Goal: Communication & Community: Answer question/provide support

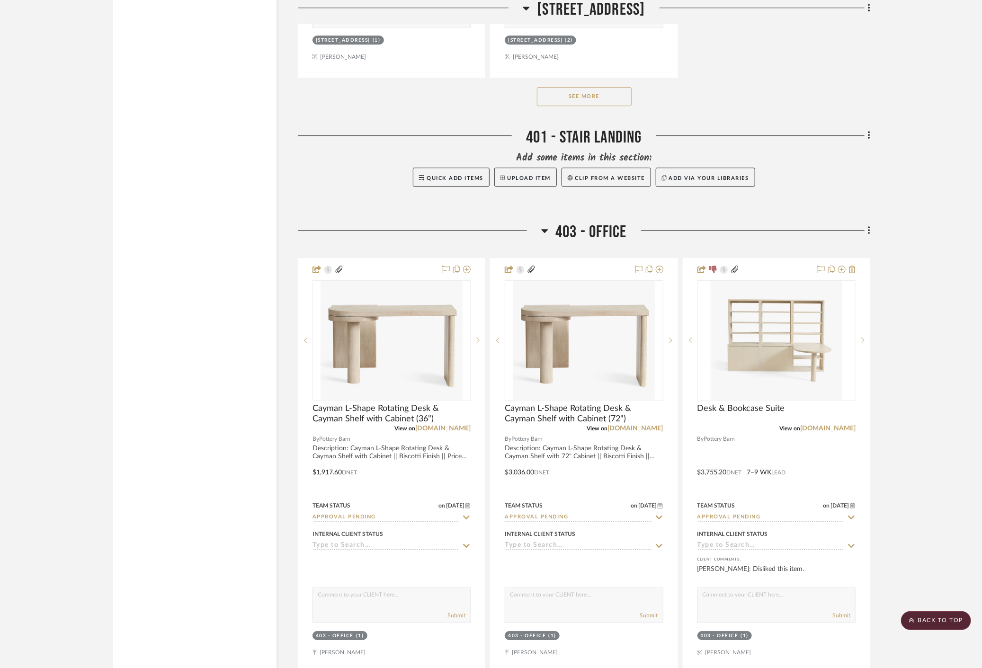
scroll to position [21612, 0]
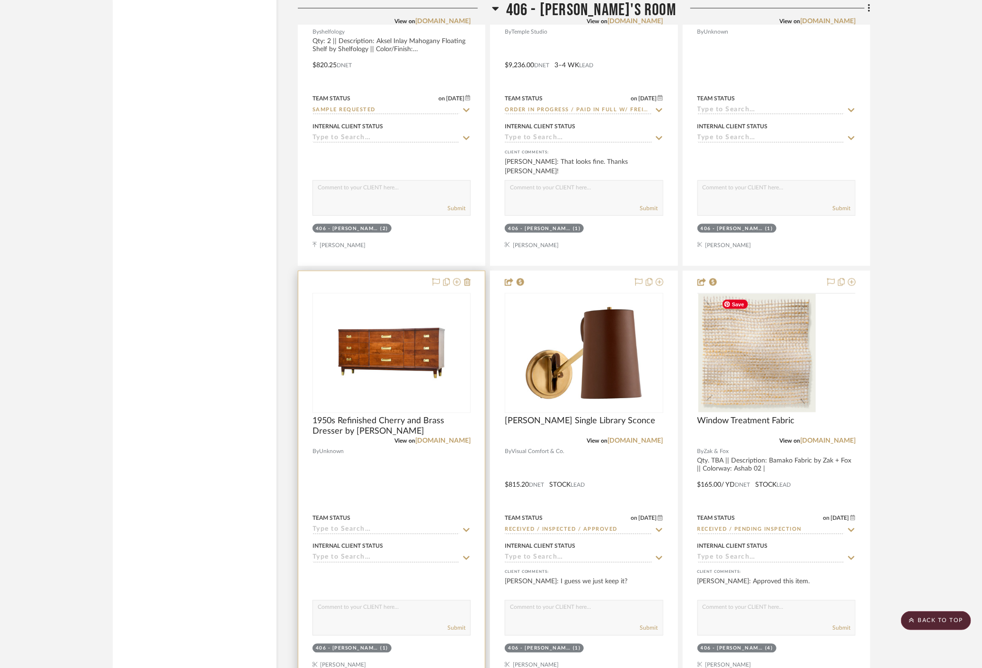
scroll to position [25083, 0]
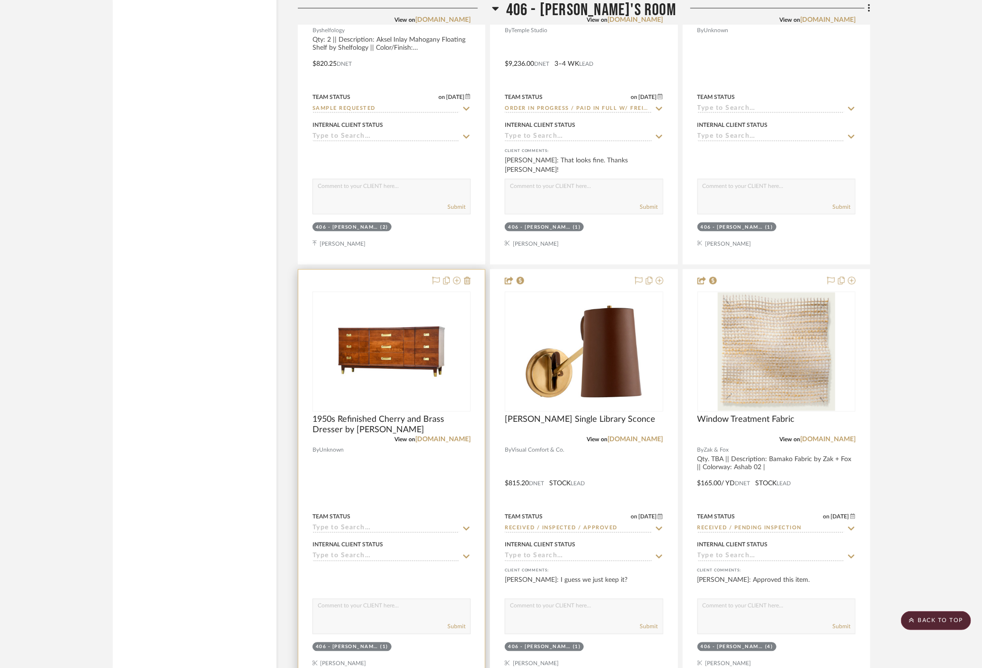
click at [409, 466] on div at bounding box center [391, 477] width 186 height 414
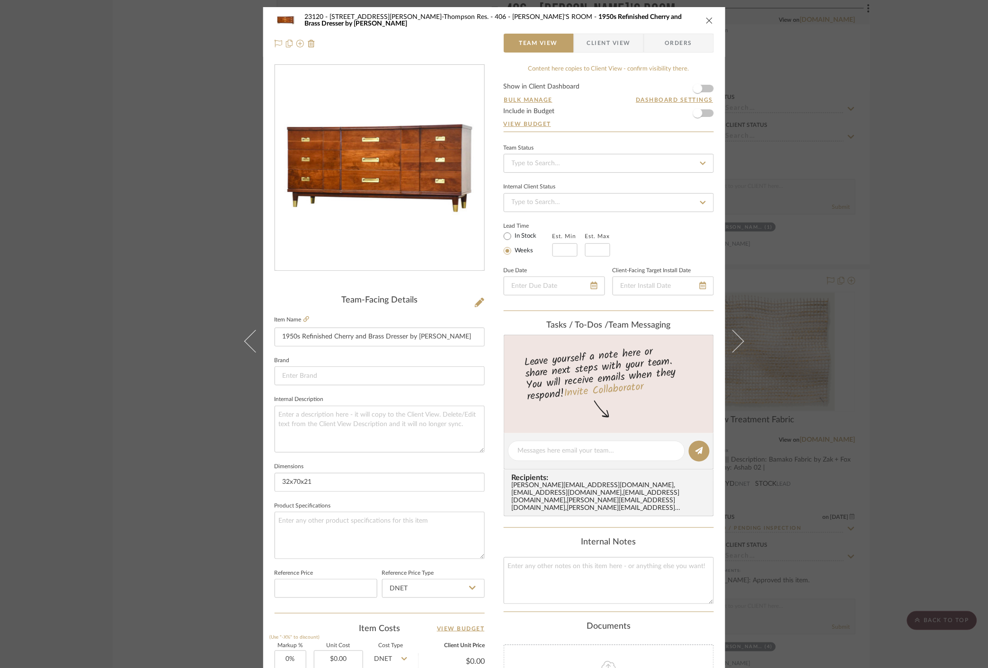
click at [93, 207] on div "23120 - 239 Dean St, Unwin-Thompson Res. 406 - TIMMY'S ROOM 1950s Refinished Ch…" at bounding box center [494, 334] width 988 height 668
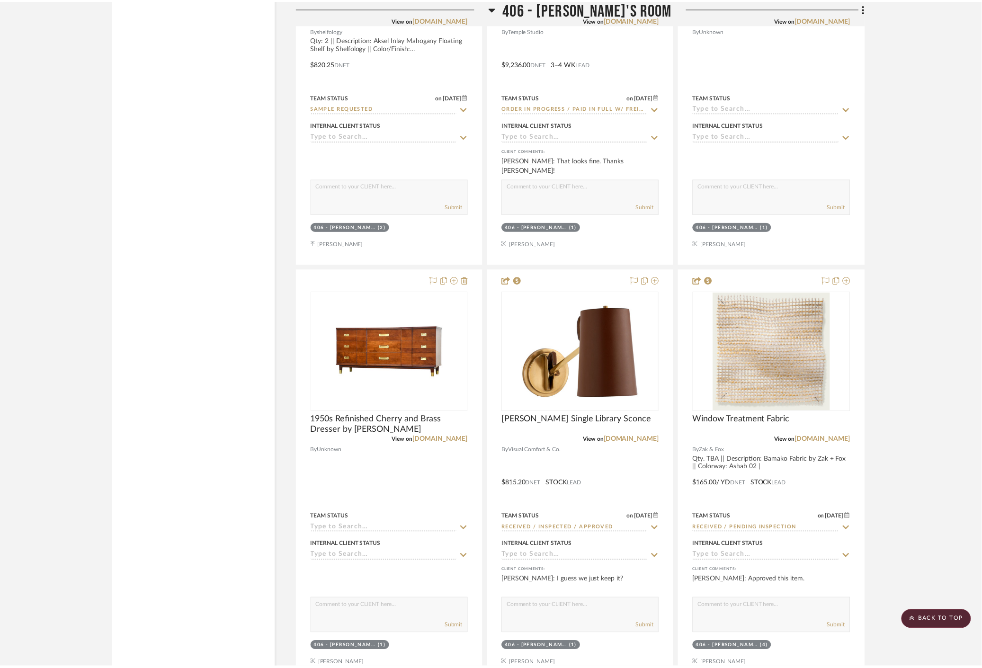
scroll to position [25083, 0]
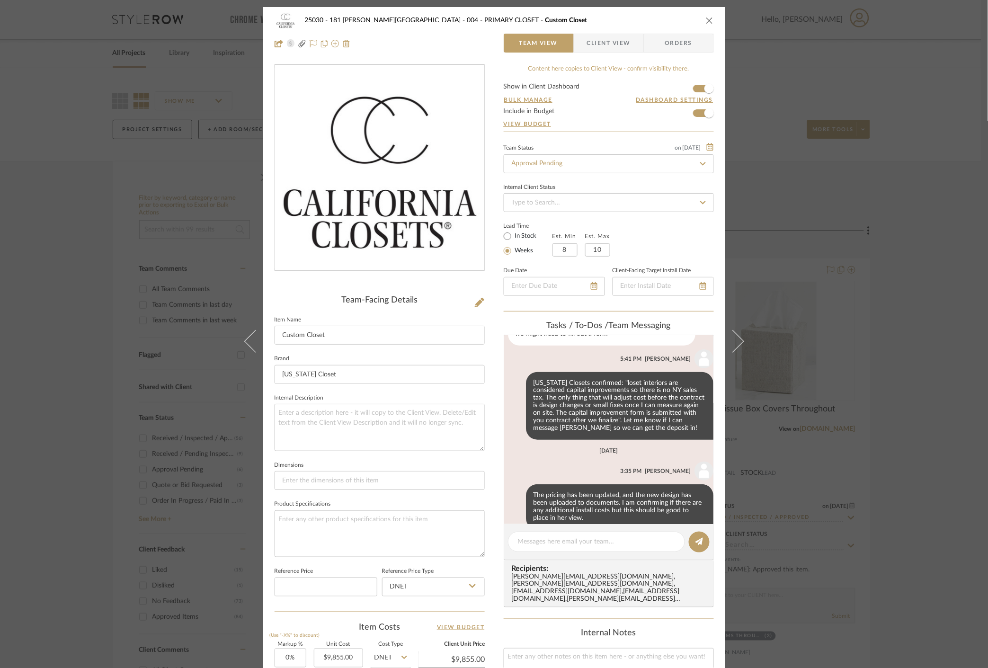
scroll to position [315, 0]
click at [594, 48] on span "Client View" at bounding box center [609, 43] width 44 height 19
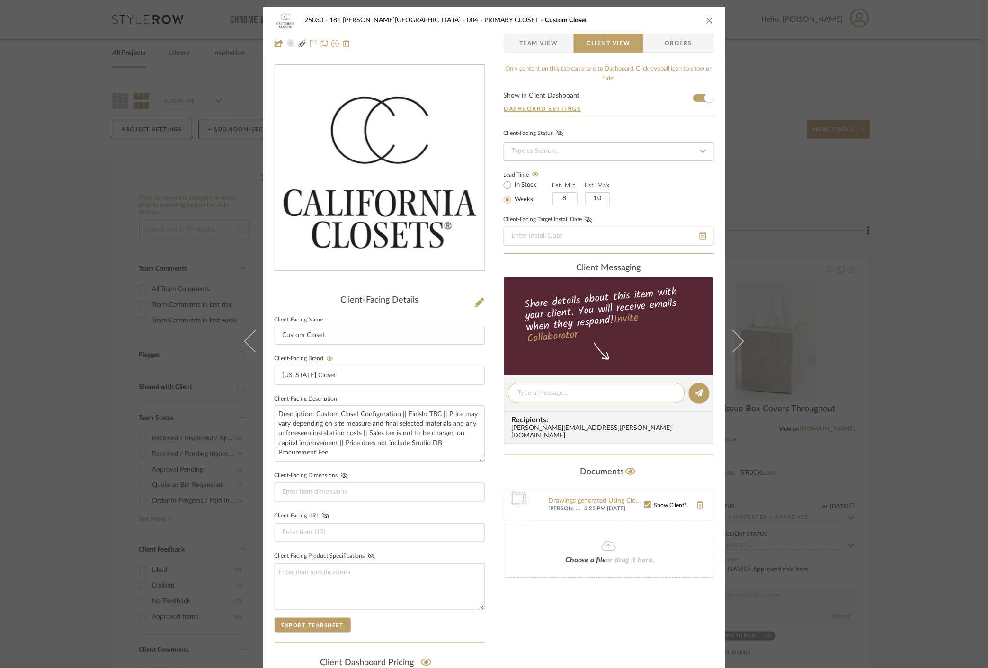
click at [553, 396] on textarea at bounding box center [596, 393] width 157 height 10
click at [621, 394] on textarea "Hi [PERSON_NAME]! We have received" at bounding box center [596, 393] width 157 height 10
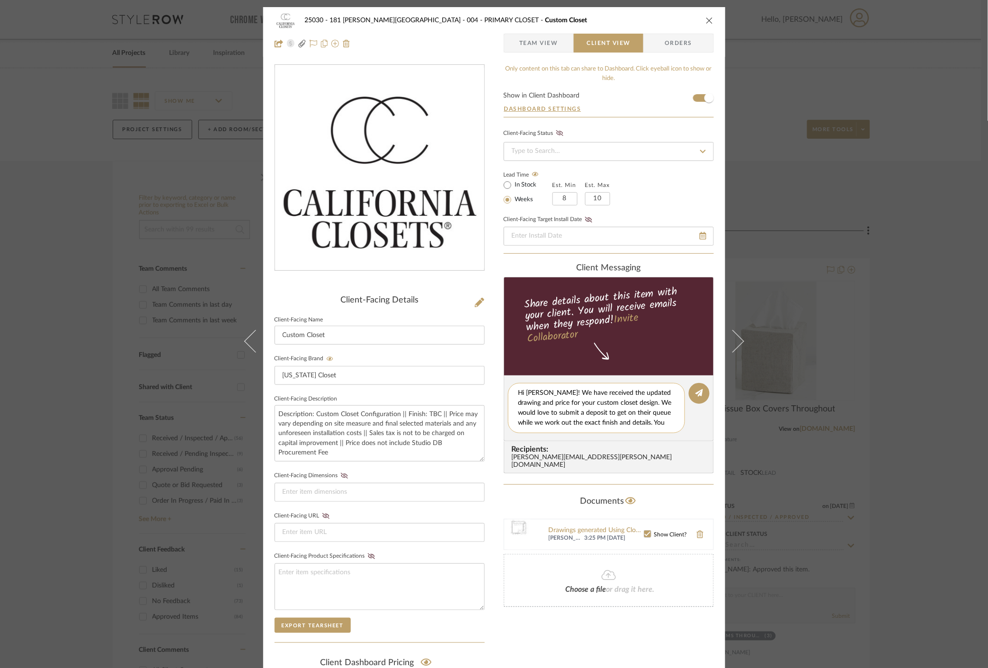
scroll to position [8, 0]
click at [620, 430] on div "Hi [PERSON_NAME]! We have received the updated drawing and price for your custo…" at bounding box center [596, 408] width 177 height 50
click at [619, 426] on textarea "Hi [PERSON_NAME]! We have received the updated drawing and price for your custo…" at bounding box center [600, 408] width 164 height 40
type textarea "Hi [PERSON_NAME]! We have received the updated drawing and price for your custo…"
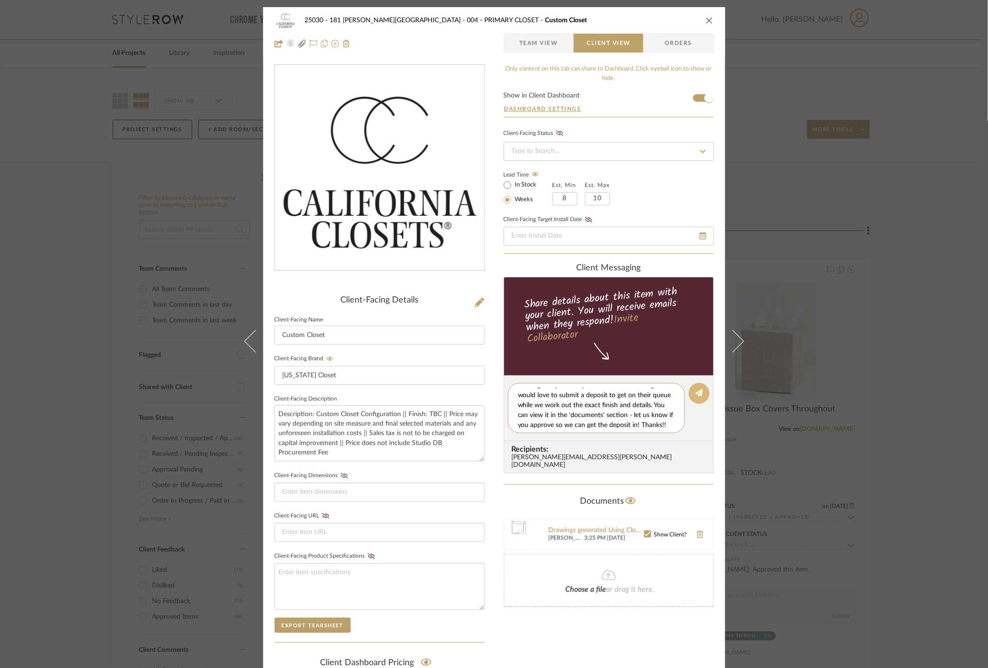
click at [697, 400] on button at bounding box center [699, 393] width 21 height 21
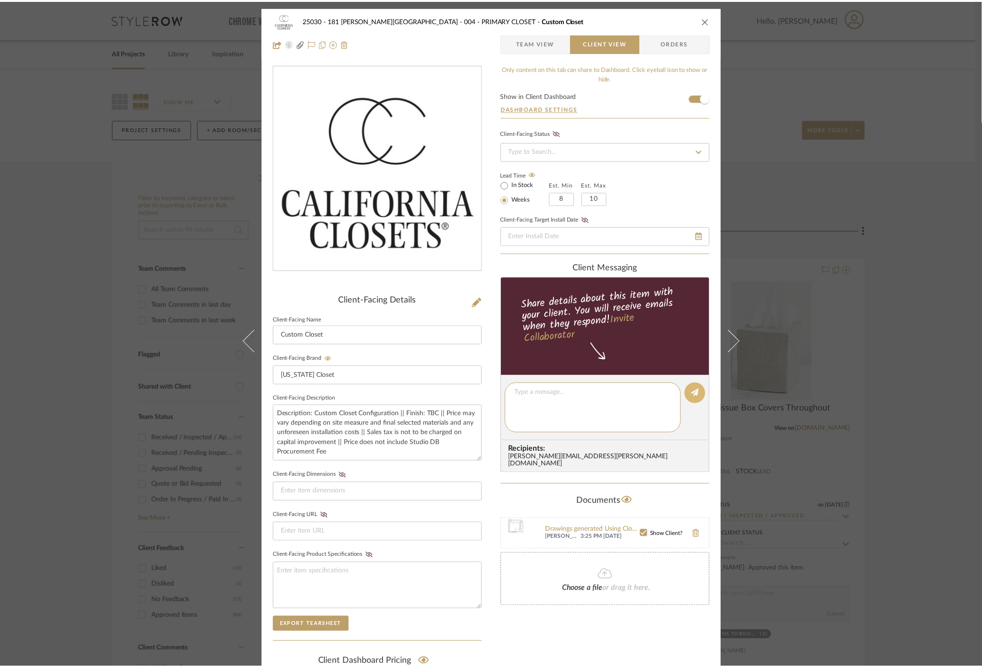
scroll to position [0, 0]
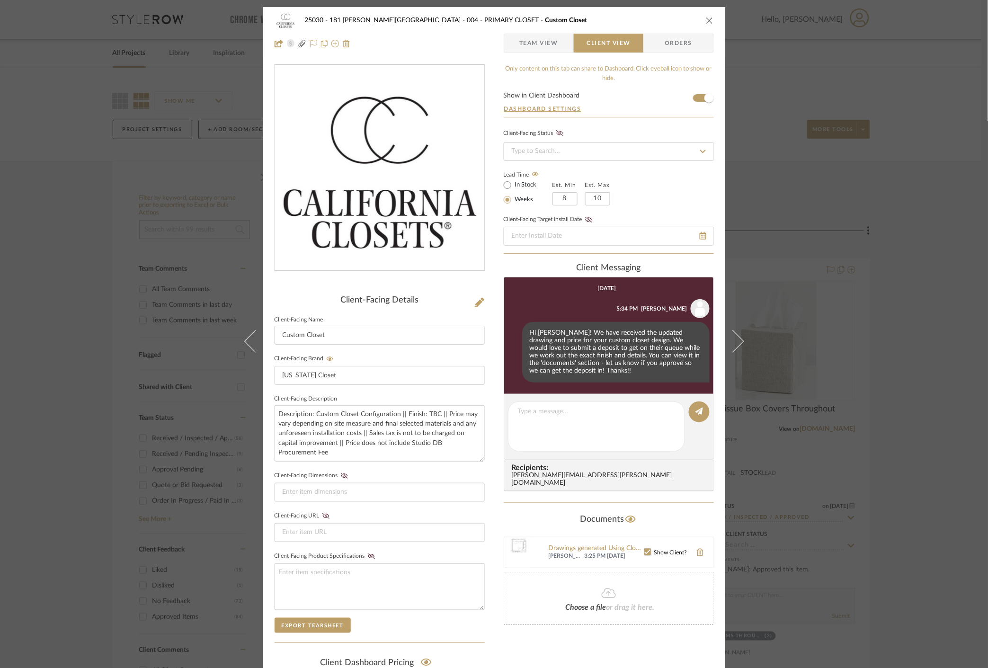
click at [907, 210] on div "25030 - 181 [PERSON_NAME] 004 - PRIMARY CLOSET Custom Closet Team View Client V…" at bounding box center [494, 334] width 988 height 668
